Goal: Information Seeking & Learning: Learn about a topic

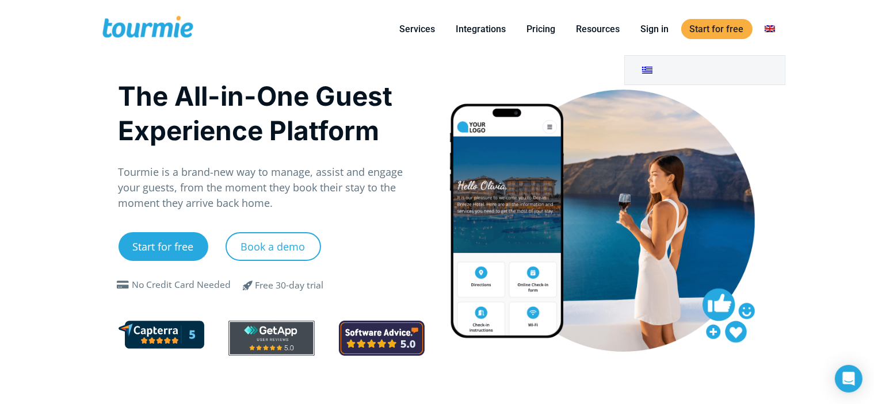
click at [771, 27] on link at bounding box center [770, 29] width 28 height 14
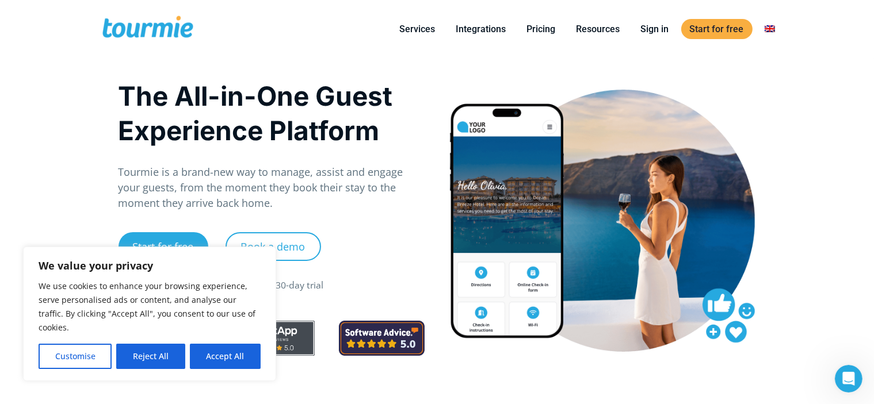
click at [138, 352] on button "Reject All" at bounding box center [150, 356] width 68 height 25
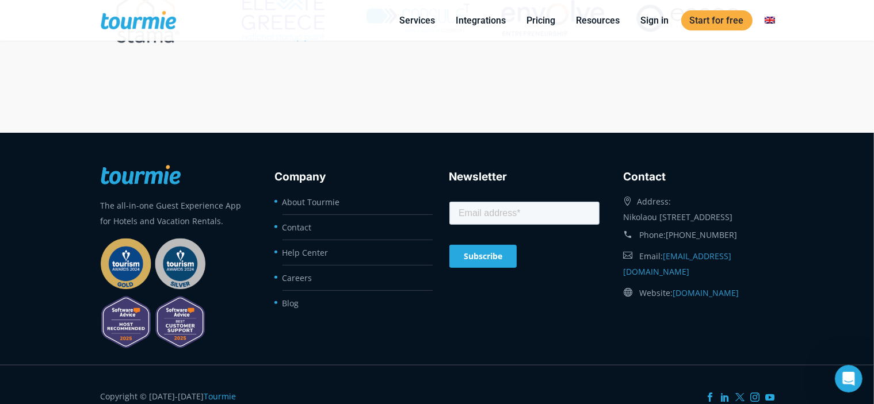
scroll to position [4820, 0]
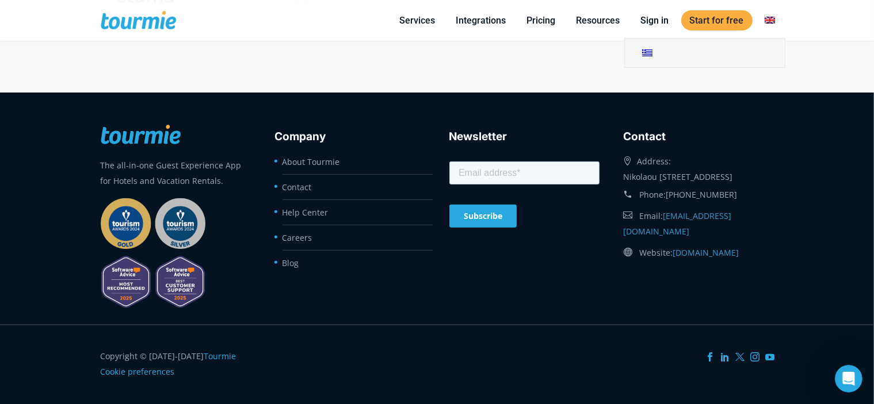
click at [773, 18] on link at bounding box center [770, 20] width 28 height 14
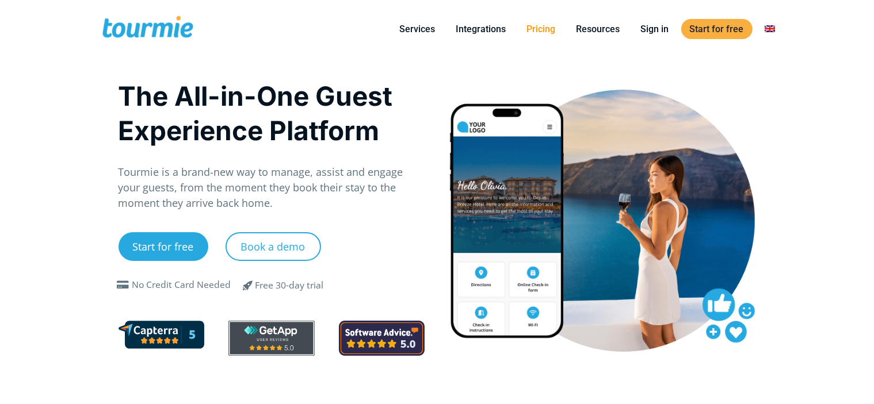
click at [554, 31] on link "Pricing" at bounding box center [541, 29] width 46 height 14
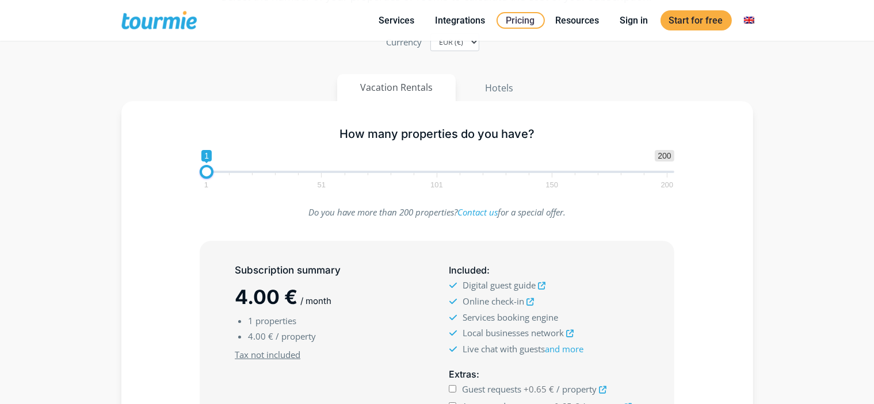
scroll to position [113, 0]
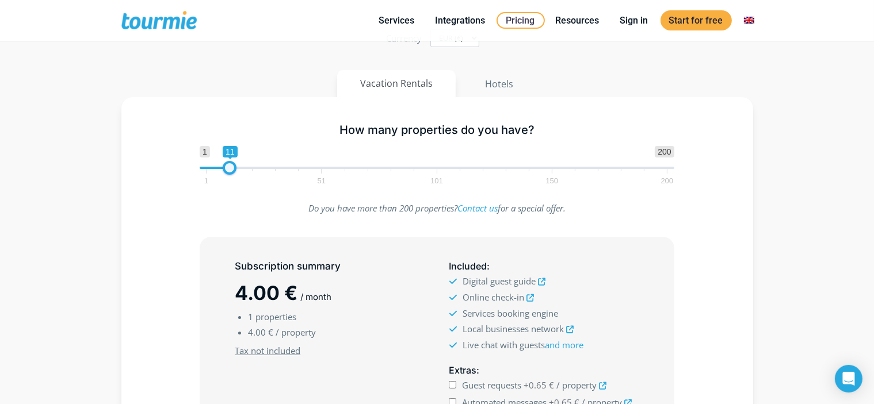
type input "10"
drag, startPoint x: 205, startPoint y: 170, endPoint x: 227, endPoint y: 172, distance: 22.0
click at [227, 172] on span at bounding box center [227, 168] width 14 height 14
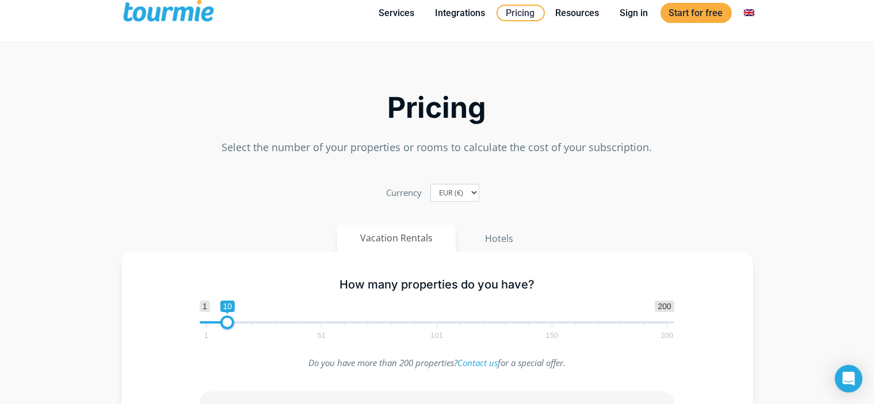
scroll to position [0, 0]
